Goal: Task Accomplishment & Management: Manage account settings

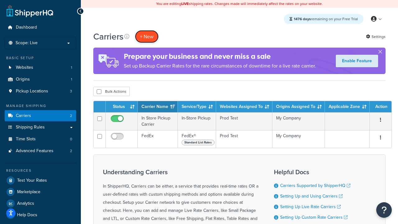
click at [147, 36] on button "+ New" at bounding box center [147, 36] width 24 height 13
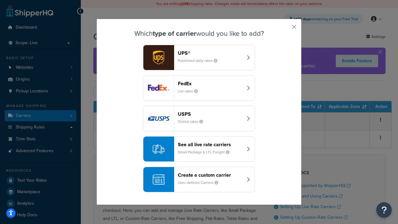
click at [199, 88] on div "FedEx List rates" at bounding box center [210, 88] width 65 height 15
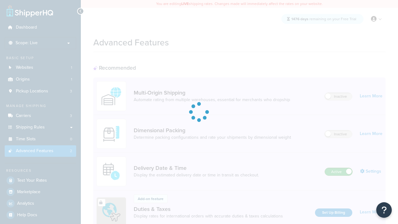
click at [339, 168] on label "Active" at bounding box center [338, 171] width 27 height 7
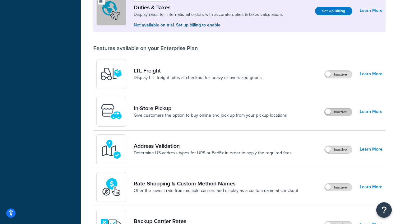
scroll to position [190, 0]
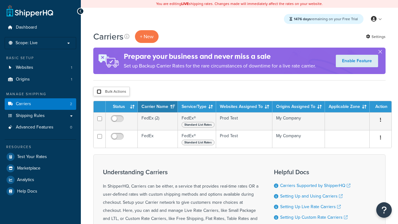
click at [99, 92] on input "checkbox" at bounding box center [99, 91] width 5 height 5
checkbox input "true"
click at [0, 0] on button "Delete" at bounding box center [0, 0] width 0 height 0
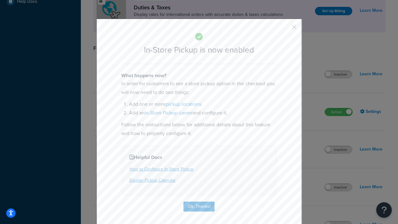
click at [285, 29] on button "button" at bounding box center [286, 29] width 2 height 2
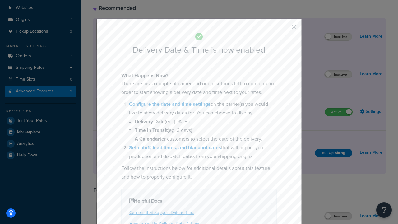
click at [285, 29] on button "button" at bounding box center [286, 29] width 2 height 2
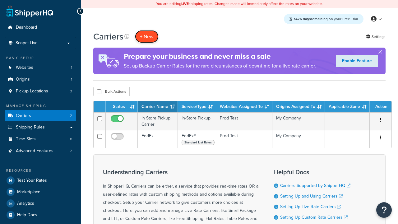
click at [147, 36] on button "+ New" at bounding box center [147, 36] width 24 height 13
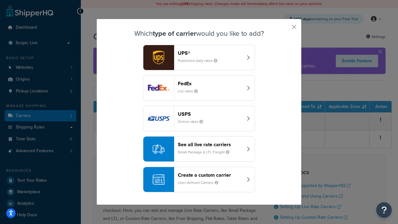
click at [199, 180] on div "Create a custom carrier User-defined Carriers" at bounding box center [210, 179] width 65 height 15
